Goal: Navigation & Orientation: Understand site structure

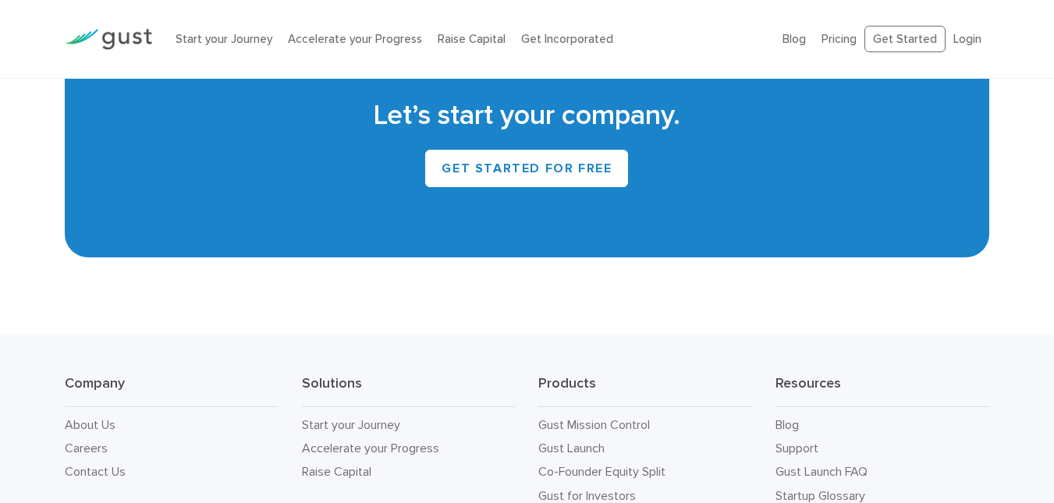
scroll to position [6981, 0]
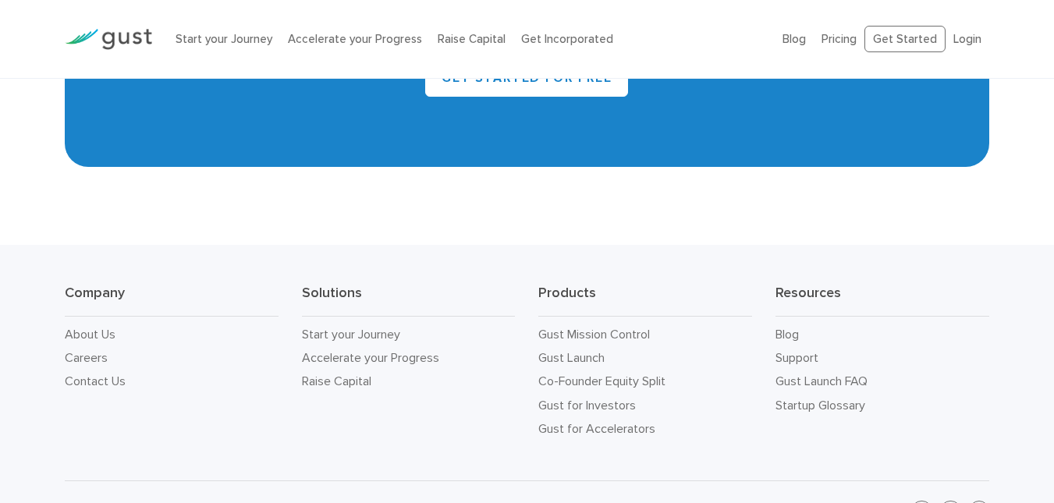
click at [122, 48] on img at bounding box center [108, 39] width 87 height 21
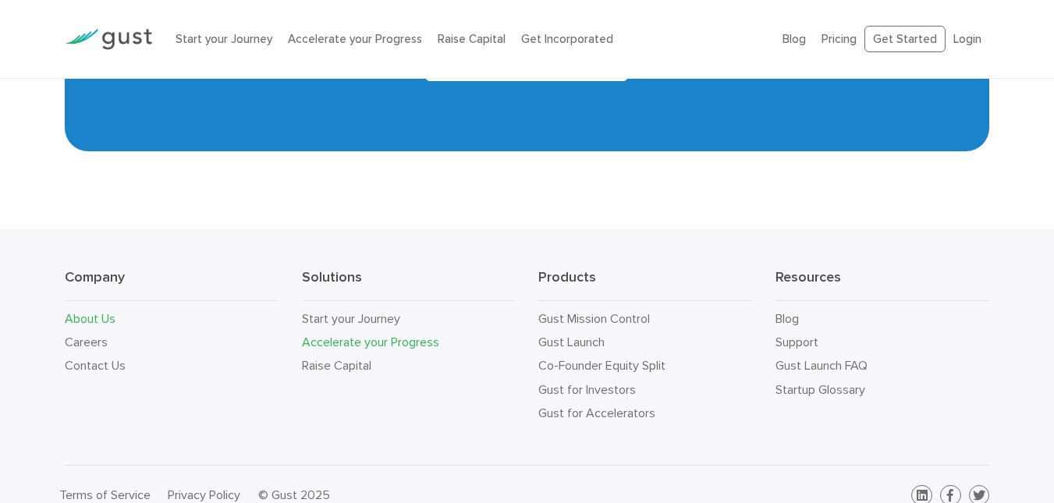
click at [395, 335] on link "Accelerate your Progress" at bounding box center [370, 342] width 137 height 15
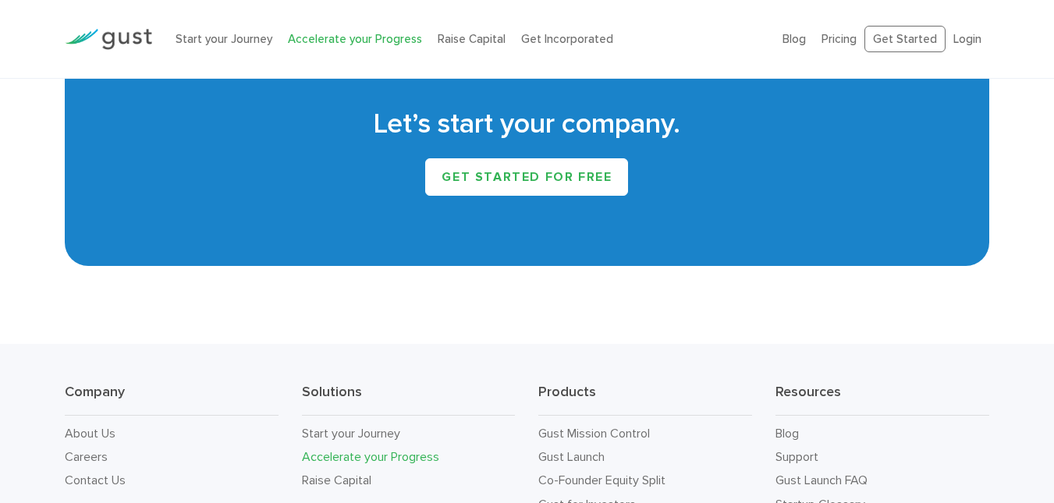
scroll to position [2388, 0]
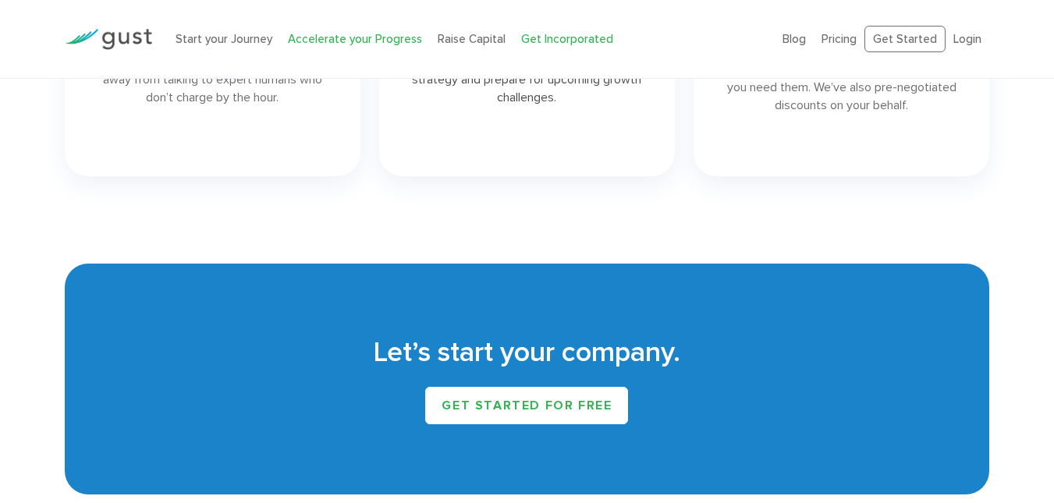
click at [545, 37] on link "Get Incorporated" at bounding box center [567, 39] width 92 height 14
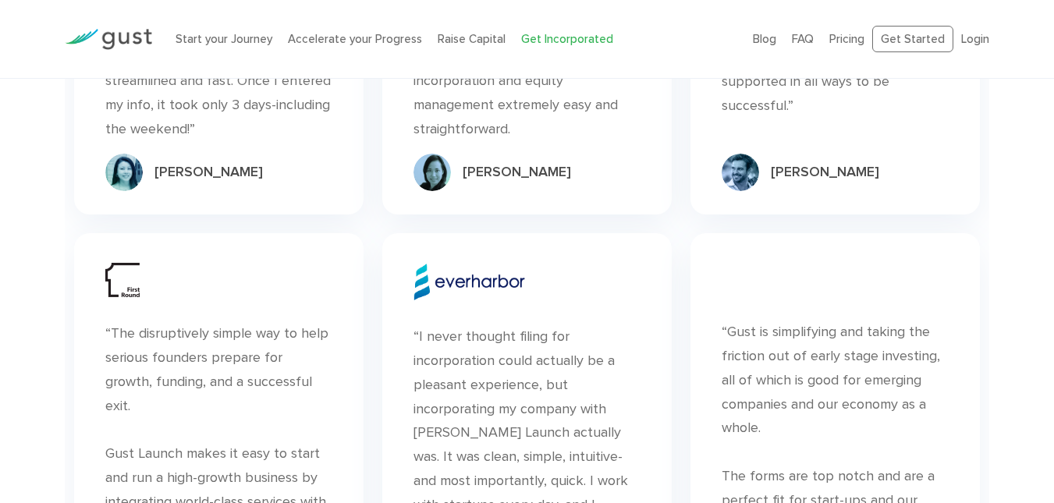
scroll to position [8207, 0]
